Goal: Transaction & Acquisition: Purchase product/service

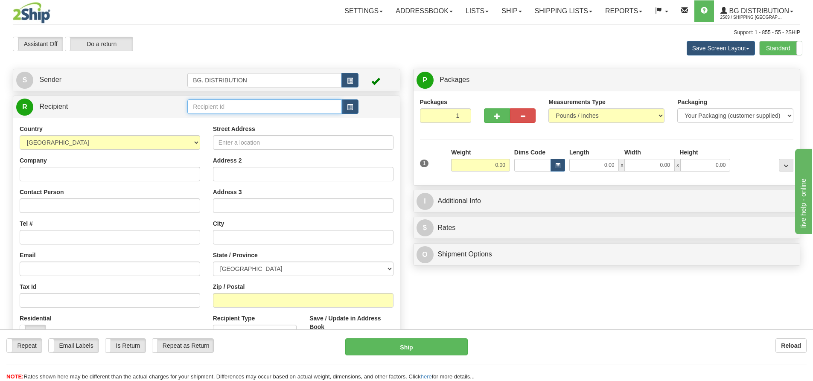
click at [300, 109] on input "text" at bounding box center [264, 106] width 154 height 15
type input "1207"
click button "Delete" at bounding box center [0, 0] width 0 height 0
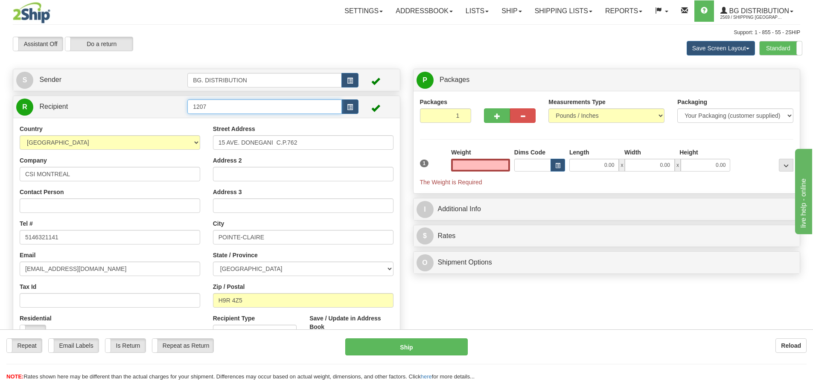
type input "0.00"
click at [229, 112] on input "1207" at bounding box center [264, 106] width 154 height 15
type input "1207."
click button "Delete" at bounding box center [0, 0] width 0 height 0
type input "0.00"
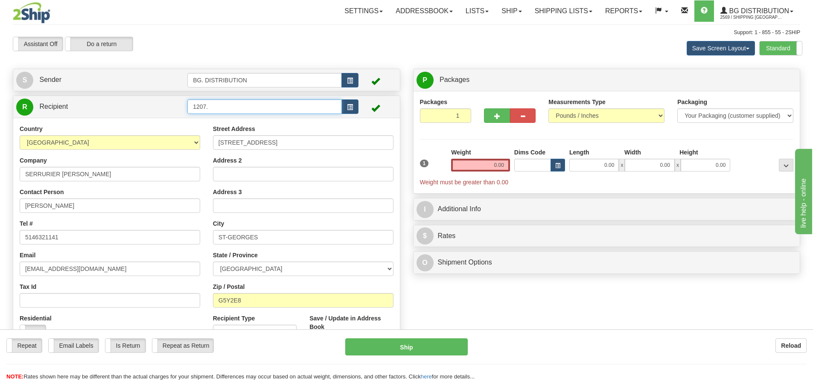
click at [229, 106] on input "1207." at bounding box center [264, 106] width 154 height 15
click button "Delete" at bounding box center [0, 0] width 0 height 0
click at [229, 106] on input "1207.." at bounding box center [264, 106] width 154 height 15
click button "Delete" at bounding box center [0, 0] width 0 height 0
click at [229, 106] on input "1207..." at bounding box center [264, 106] width 154 height 15
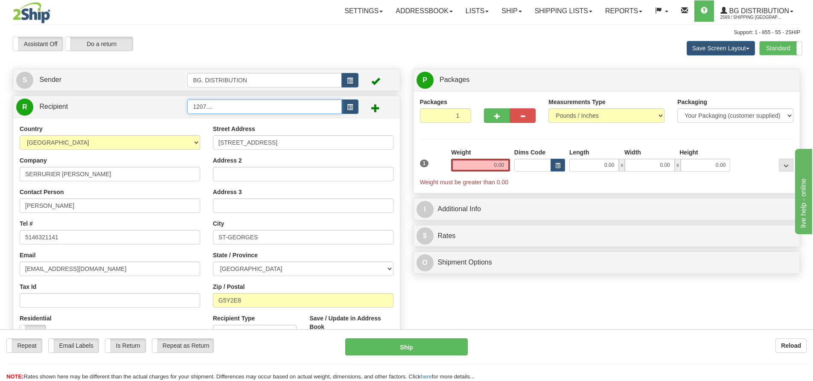
click button "Delete" at bounding box center [0, 0] width 0 height 0
drag, startPoint x: 229, startPoint y: 106, endPoint x: 210, endPoint y: 106, distance: 18.8
click at [207, 106] on input "1207...." at bounding box center [264, 106] width 154 height 15
type input "1207"
click button "Delete" at bounding box center [0, 0] width 0 height 0
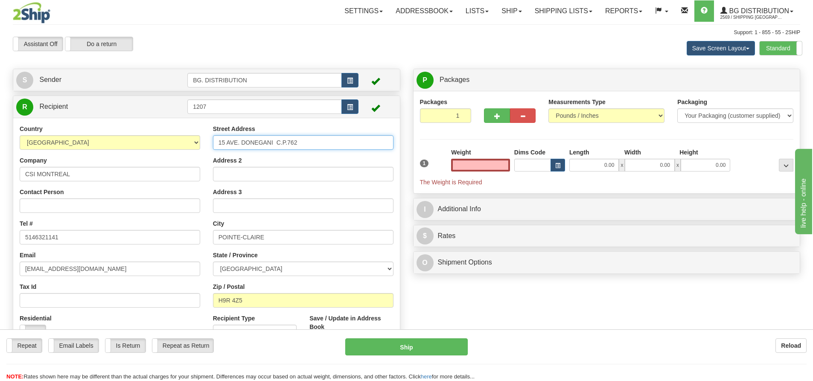
type input "0.00"
drag, startPoint x: 310, startPoint y: 144, endPoint x: 212, endPoint y: 141, distance: 97.8
click at [213, 142] on input "15 AVE. DONEGANI C.P.762" at bounding box center [303, 142] width 180 height 15
type input "555 lee ave"
drag, startPoint x: 279, startPoint y: 235, endPoint x: 211, endPoint y: 231, distance: 68.8
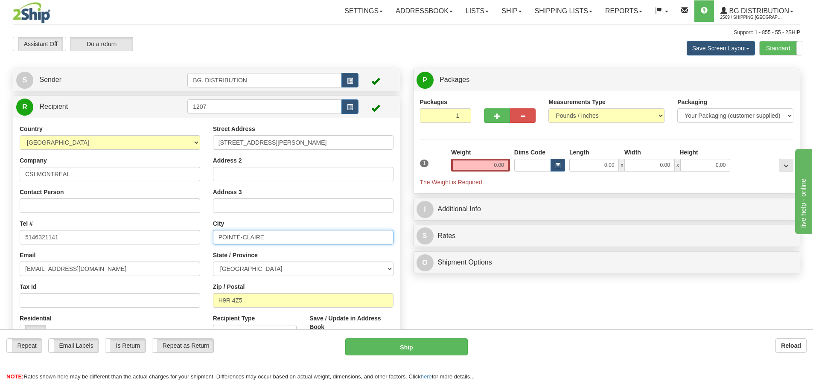
click at [211, 232] on div "Street Address 555 lee ave Address 2 Address 3 City POINTE-CLAIRE State / Provi…" at bounding box center [303, 240] width 193 height 230
type input "baie-d'urfe"
click at [274, 303] on input "H9R 4Z5" at bounding box center [303, 300] width 180 height 15
type input "H"
type input "h9x 3s3"
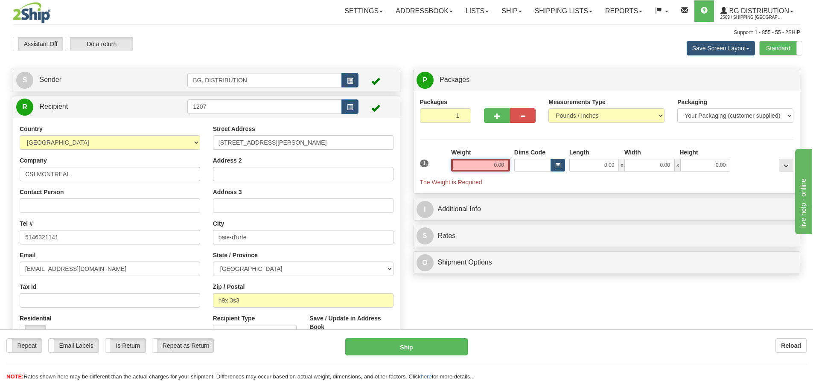
click at [482, 160] on input "0.00" at bounding box center [480, 165] width 59 height 13
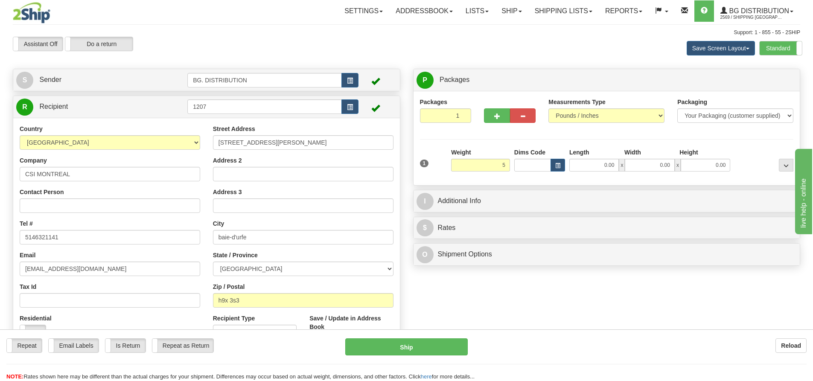
type input "5.00"
click at [592, 157] on div "Length" at bounding box center [594, 153] width 55 height 11
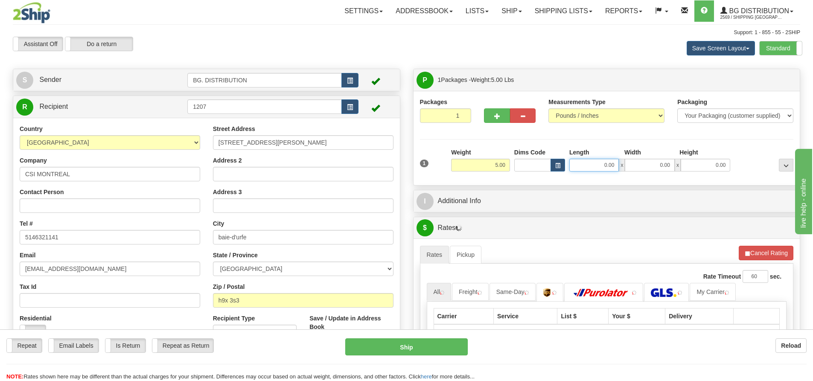
click at [590, 162] on input "0.00" at bounding box center [593, 165] width 49 height 13
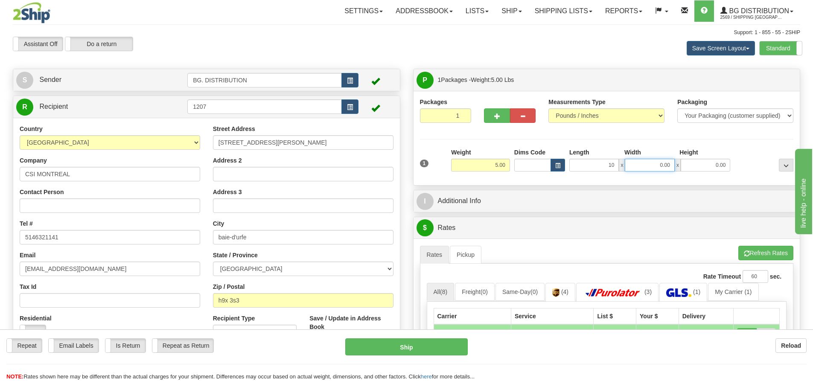
type input "10.00"
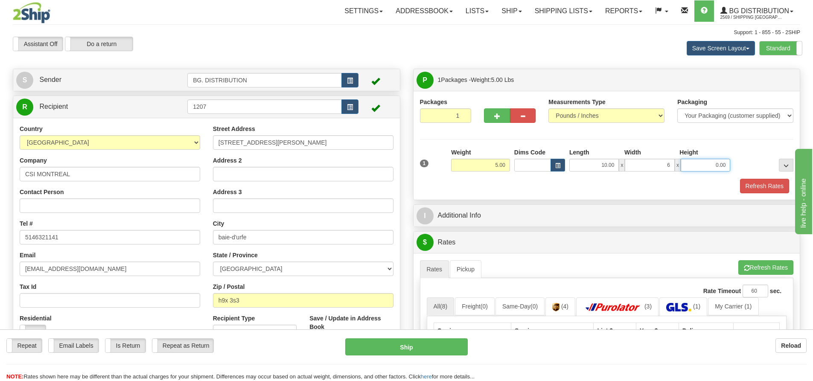
type input "6.00"
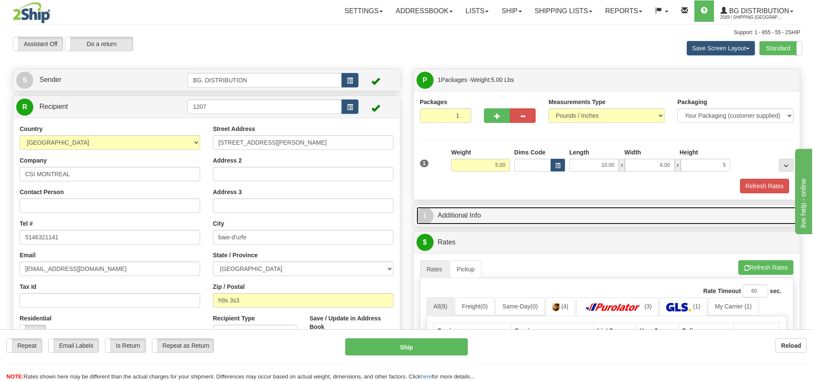
type input "5.00"
click at [430, 216] on span "I" at bounding box center [424, 215] width 17 height 17
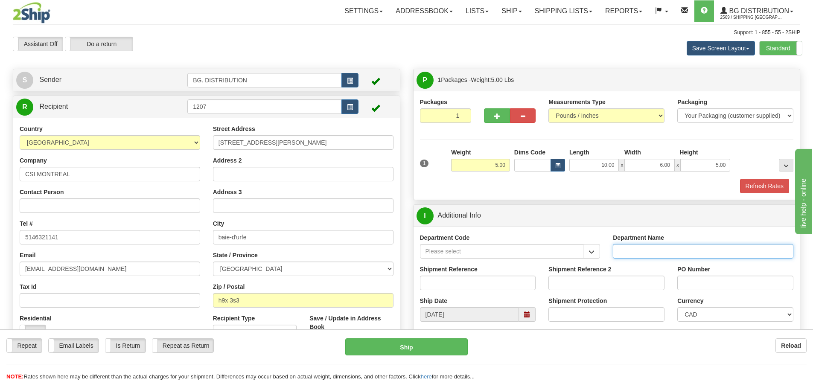
click at [664, 248] on input "Department Name" at bounding box center [703, 251] width 180 height 15
type input "."
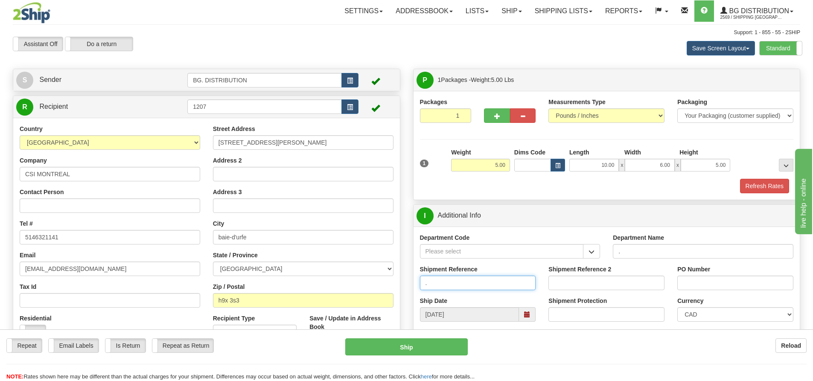
type input "."
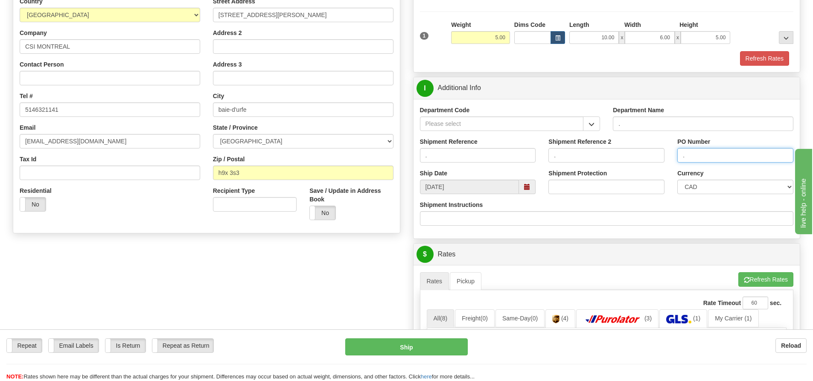
scroll to position [128, 0]
type input "."
click at [782, 277] on button "Refresh Rates" at bounding box center [765, 279] width 55 height 15
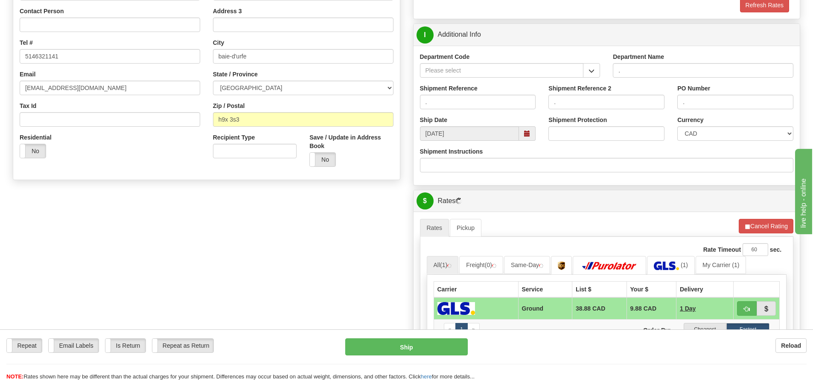
scroll to position [299, 0]
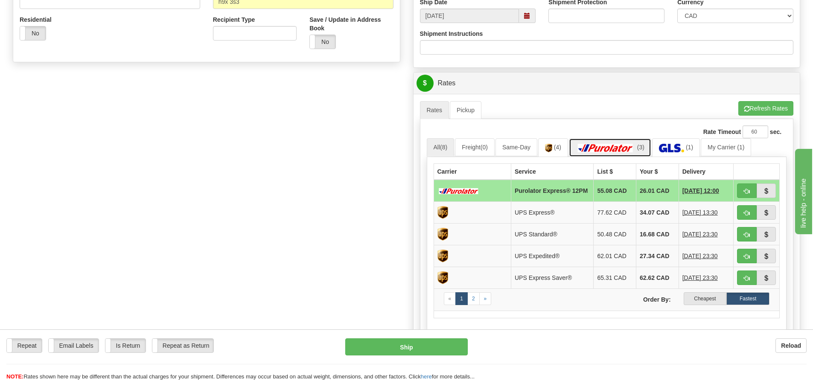
click at [641, 147] on span "(3)" at bounding box center [640, 147] width 7 height 7
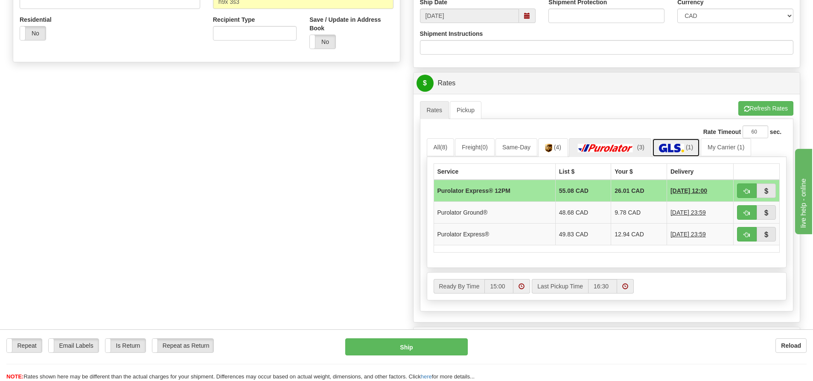
click at [669, 140] on link "(1)" at bounding box center [676, 147] width 48 height 18
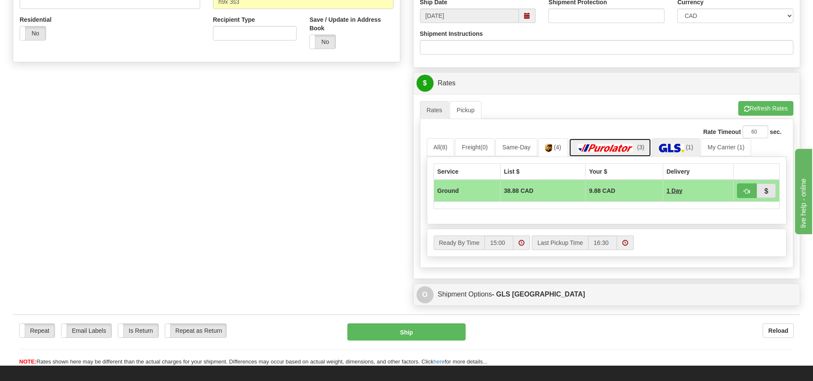
click at [624, 145] on img at bounding box center [606, 148] width 60 height 9
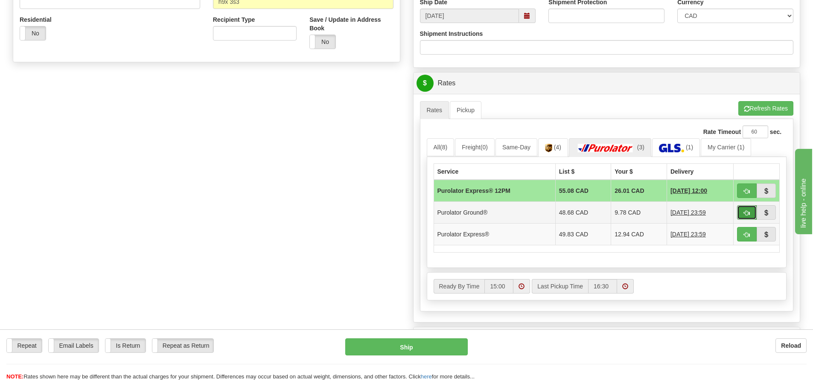
click at [740, 210] on button "button" at bounding box center [747, 212] width 20 height 15
type input "260"
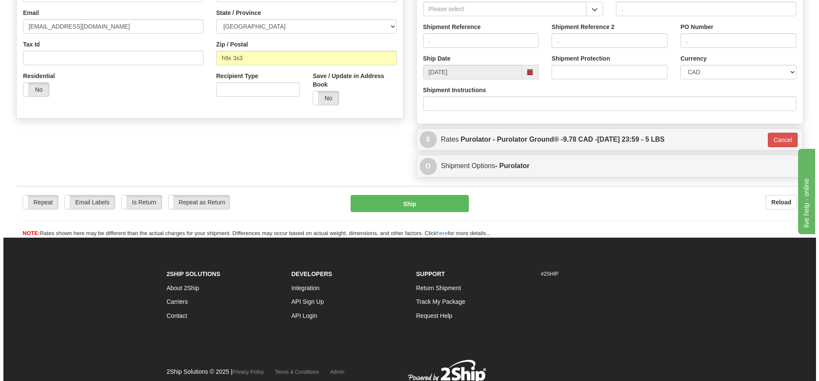
scroll to position [63, 0]
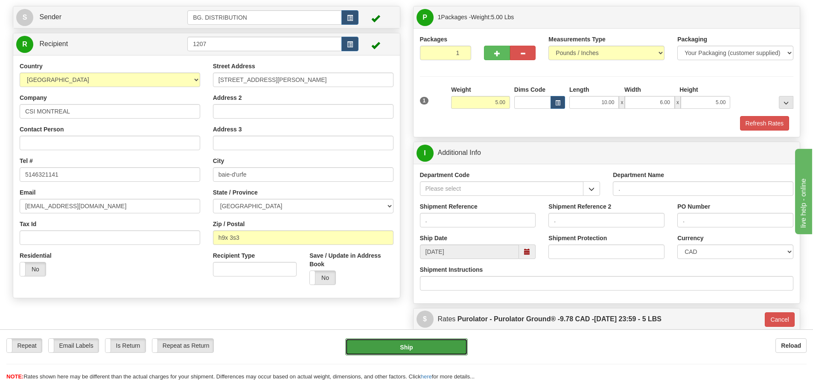
click at [412, 346] on button "Ship" at bounding box center [406, 346] width 122 height 17
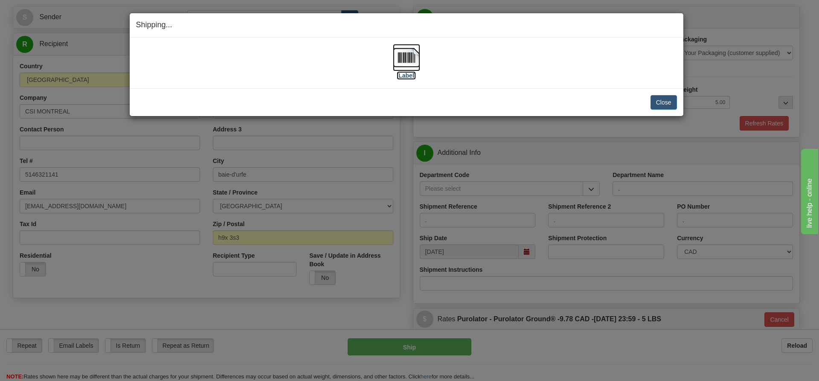
click at [409, 76] on label "[Label]" at bounding box center [407, 75] width 20 height 9
click at [658, 103] on button "Close" at bounding box center [664, 102] width 26 height 15
click at [663, 99] on button "Close" at bounding box center [664, 102] width 26 height 15
click at [657, 100] on button "Close" at bounding box center [664, 102] width 26 height 15
click at [664, 101] on button "Close" at bounding box center [664, 102] width 26 height 15
